Goal: Task Accomplishment & Management: Manage account settings

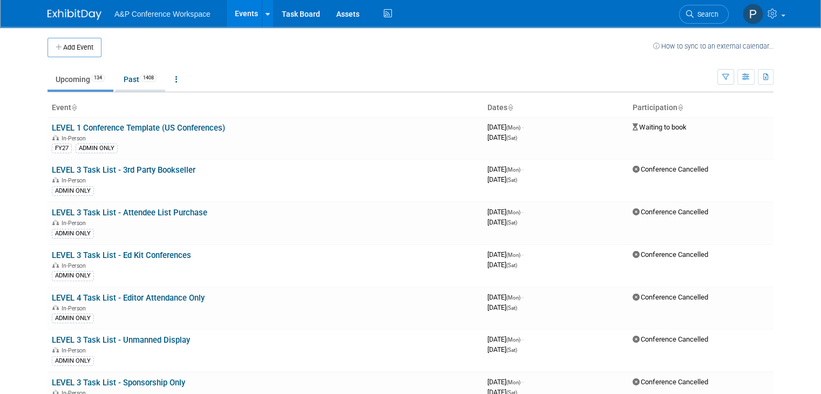
click at [130, 85] on link "Past 1408" at bounding box center [140, 79] width 50 height 21
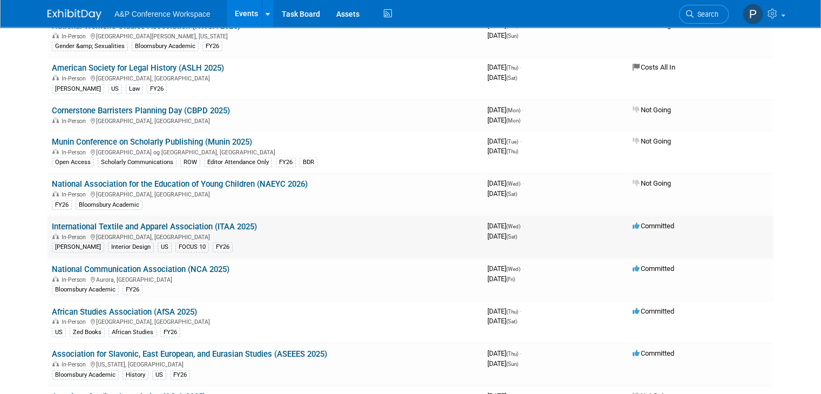
click at [224, 222] on link "International Textile and Apparel Association (ITAA 2025)" at bounding box center [154, 227] width 205 height 10
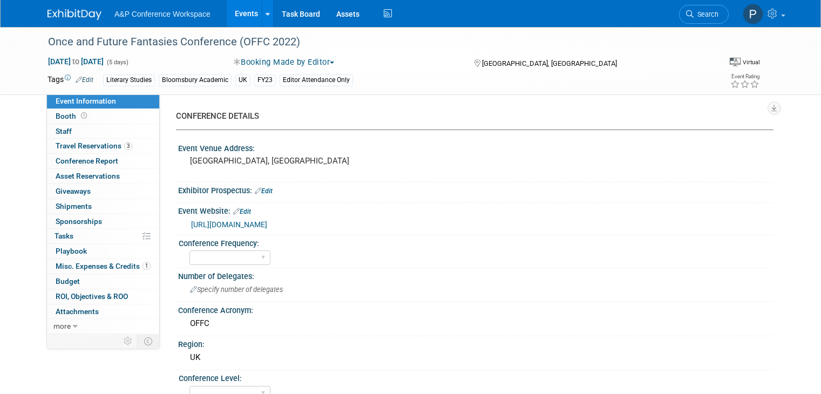
select select "Editor Attendance Only"
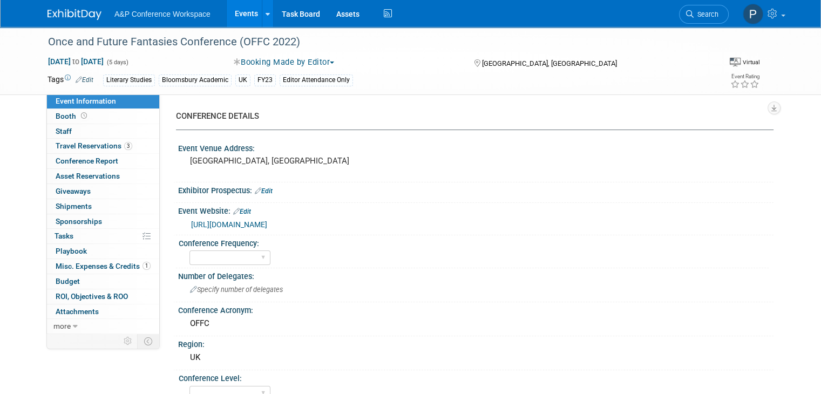
click at [267, 228] on link "https://fantasy.glasgow.ac.uk/index.php/onceandfuture-cfp/" at bounding box center [229, 224] width 76 height 9
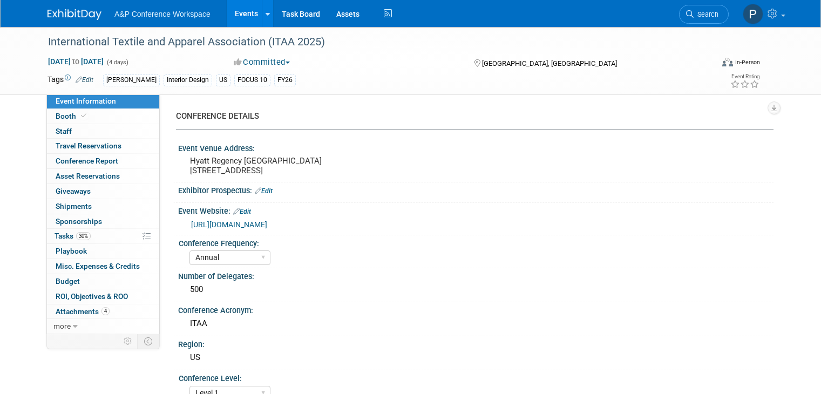
select select "Annual"
select select "Level 1"
select select "In-Person Booth"
select select "Fashion"
select select "Fairchild Books"
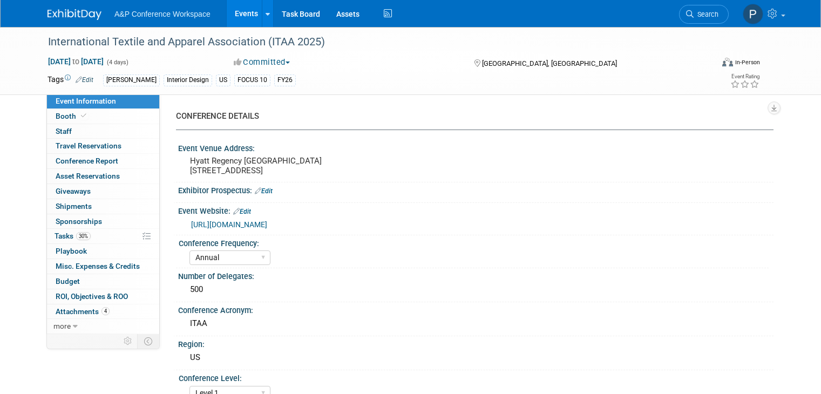
select select "Amanda Oney"
select select "Paige Papandrea"
select select "Katie Dean"
select select "Brand/Subject Presence​"
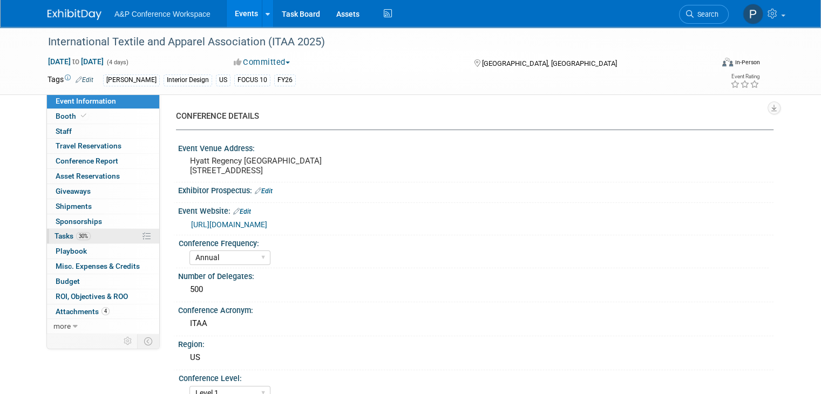
click at [100, 232] on link "30% Tasks 30%" at bounding box center [103, 236] width 112 height 15
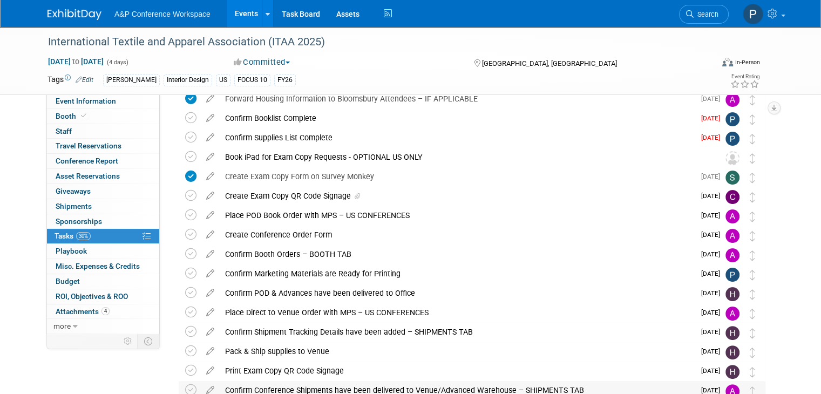
scroll to position [108, 0]
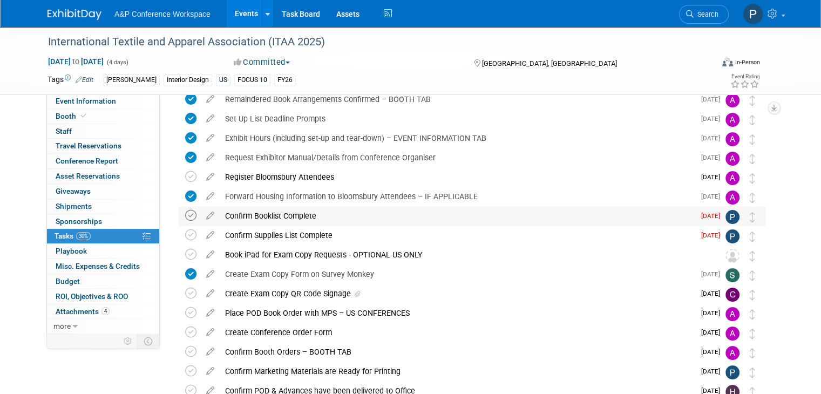
click at [185, 219] on icon at bounding box center [190, 215] width 11 height 11
click at [185, 234] on icon at bounding box center [190, 234] width 11 height 11
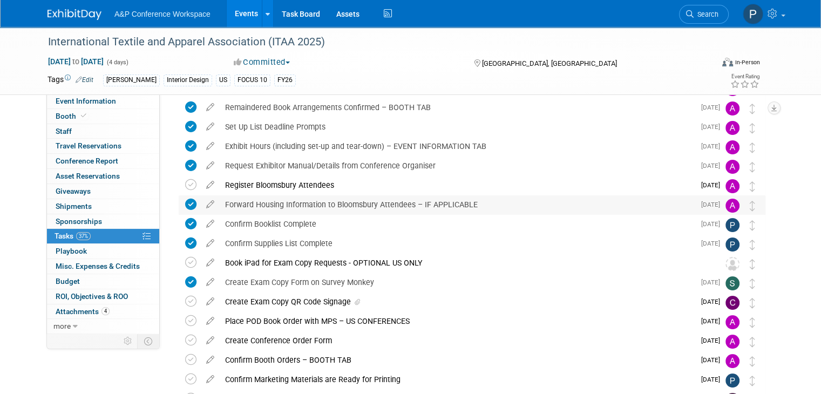
scroll to position [0, 0]
